Goal: Transaction & Acquisition: Purchase product/service

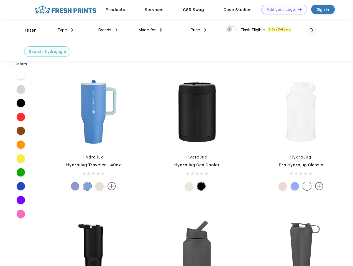
scroll to position [0, 0]
click at [282, 9] on link "Add your Logo Design Tool" at bounding box center [284, 10] width 46 height 10
click at [0, 0] on div "Design Tool" at bounding box center [0, 0] width 0 height 0
click at [297, 9] on link "Add your Logo Design Tool" at bounding box center [284, 10] width 46 height 10
click at [27, 30] on div "Filter" at bounding box center [30, 30] width 11 height 6
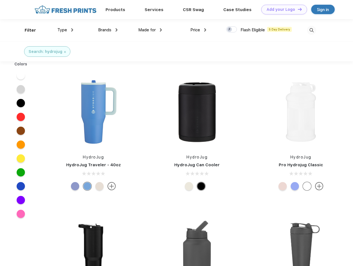
click at [65, 30] on span "Type" at bounding box center [62, 29] width 10 height 5
click at [108, 30] on span "Brands" at bounding box center [104, 29] width 13 height 5
click at [150, 30] on span "Made for" at bounding box center [146, 29] width 17 height 5
click at [198, 30] on span "Price" at bounding box center [195, 29] width 10 height 5
click at [232, 30] on div at bounding box center [231, 29] width 11 height 6
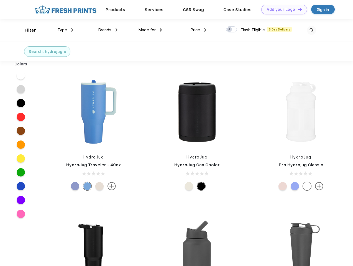
click at [230, 30] on input "checkbox" at bounding box center [228, 28] width 4 height 4
click at [312, 30] on img at bounding box center [311, 30] width 9 height 9
